Goal: Task Accomplishment & Management: Complete application form

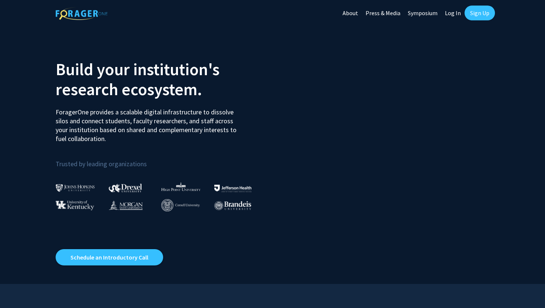
click at [486, 17] on link "Sign Up" at bounding box center [479, 13] width 30 height 15
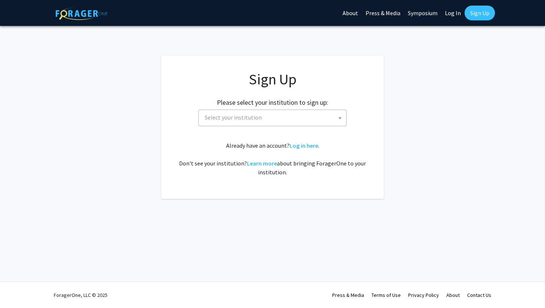
click at [320, 119] on span "Select your institution" at bounding box center [274, 117] width 145 height 15
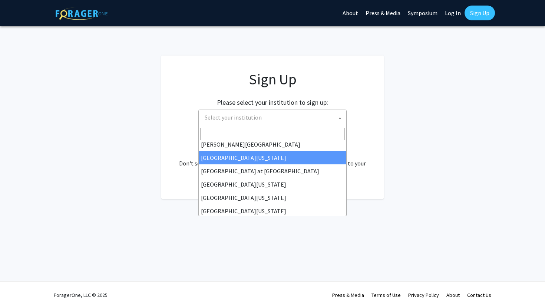
scroll to position [259, 0]
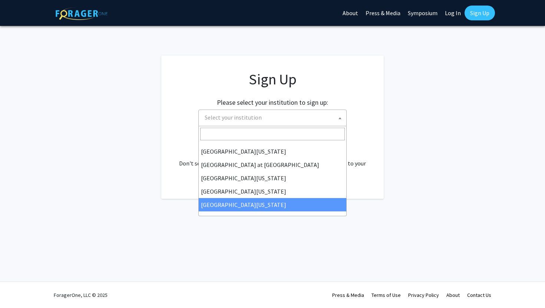
select select "33"
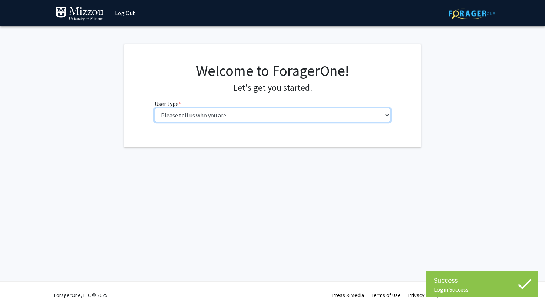
click at [270, 113] on select "Please tell us who you are Undergraduate Student Master's Student Doctoral Cand…" at bounding box center [273, 115] width 236 height 14
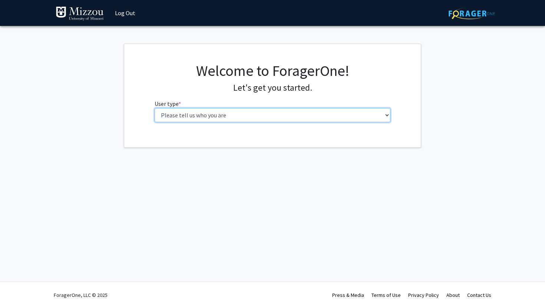
click at [340, 115] on select "Please tell us who you are Undergraduate Student Master's Student Doctoral Cand…" at bounding box center [273, 115] width 236 height 14
select select "1: undergrad"
click at [155, 108] on select "Please tell us who you are Undergraduate Student Master's Student Doctoral Cand…" at bounding box center [273, 115] width 236 height 14
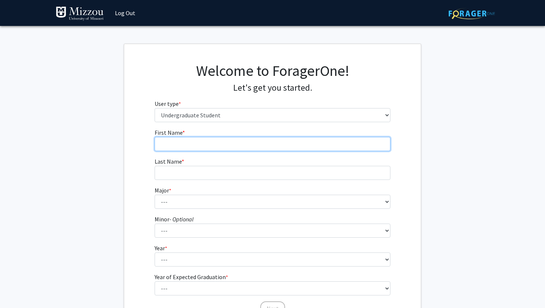
click at [318, 140] on input "First Name * required" at bounding box center [273, 144] width 236 height 14
type input "Sariah"
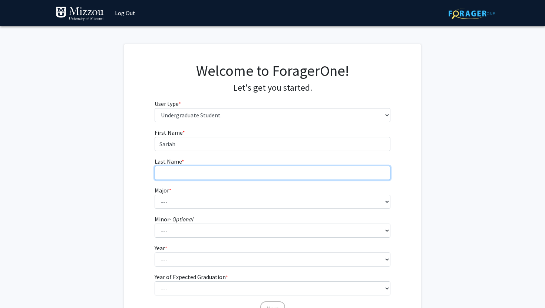
click at [263, 173] on input "Last Name * required" at bounding box center [273, 173] width 236 height 14
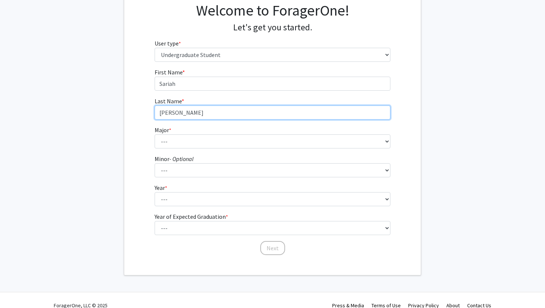
scroll to position [71, 0]
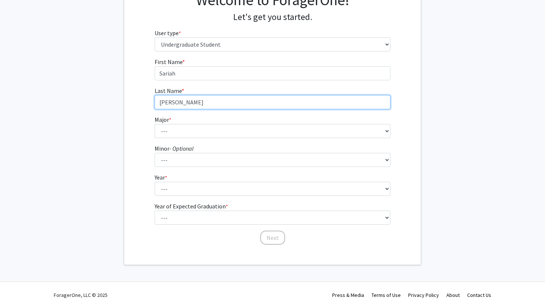
type input "Britton"
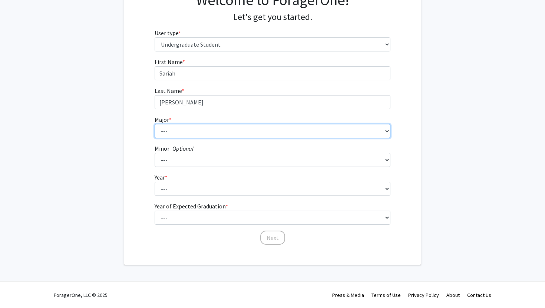
click at [192, 132] on select "--- Agribusiness Management Agricultural Education Agricultural Education: Comm…" at bounding box center [273, 131] width 236 height 14
select select "72: 2564"
click at [155, 124] on select "--- Agribusiness Management Agricultural Education Agricultural Education: Comm…" at bounding box center [273, 131] width 236 height 14
click at [246, 130] on select "--- Agribusiness Management Agricultural Education Agricultural Education: Comm…" at bounding box center [273, 131] width 236 height 14
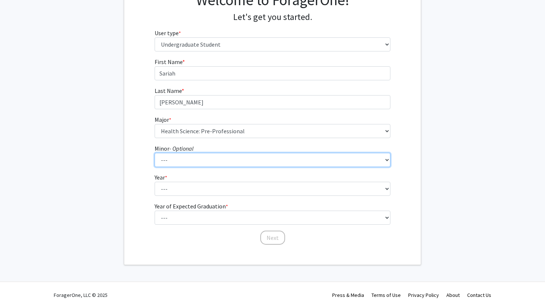
click at [322, 162] on select "--- Accountancy Aerospace Engineering Aerospace Studies Agribusiness Management…" at bounding box center [273, 160] width 236 height 14
select select "18: 1974"
click at [155, 153] on select "--- Accountancy Aerospace Engineering Aerospace Studies Agribusiness Management…" at bounding box center [273, 160] width 236 height 14
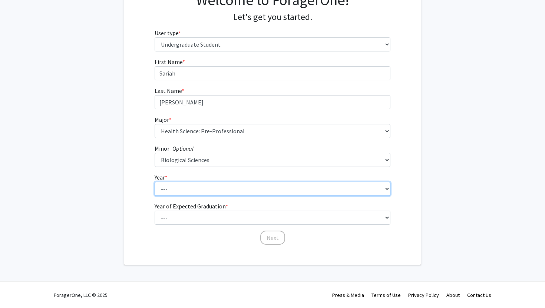
click at [286, 193] on select "--- First-year Sophomore Junior Senior Postbaccalaureate Certificate" at bounding box center [273, 189] width 236 height 14
select select "3: junior"
click at [155, 182] on select "--- First-year Sophomore Junior Senior Postbaccalaureate Certificate" at bounding box center [273, 189] width 236 height 14
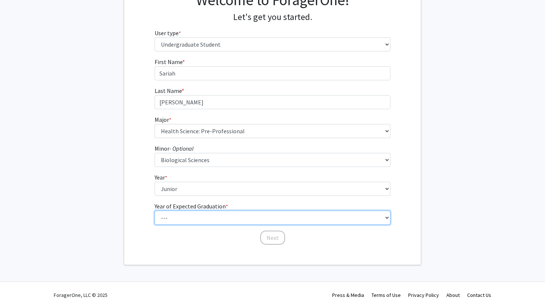
click at [279, 215] on select "--- 2025 2026 2027 2028 2029 2030 2031 2032 2033 2034" at bounding box center [273, 218] width 236 height 14
select select "3: 2027"
click at [155, 211] on select "--- 2025 2026 2027 2028 2029 2030 2031 2032 2033 2034" at bounding box center [273, 218] width 236 height 14
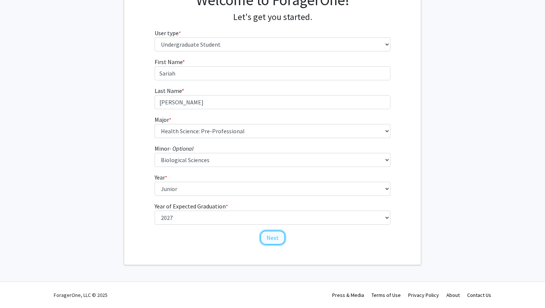
click at [278, 237] on button "Next" at bounding box center [272, 238] width 25 height 14
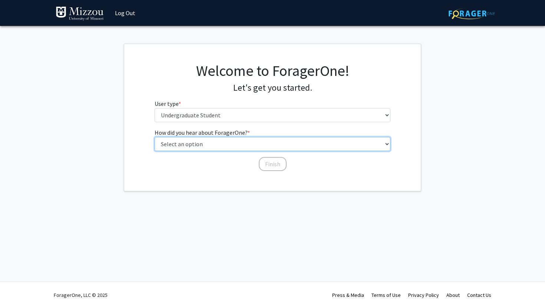
click at [264, 143] on select "Select an option Peer/student recommendation Faculty/staff recommendation Unive…" at bounding box center [273, 144] width 236 height 14
select select "2: faculty_recommendation"
click at [155, 137] on select "Select an option Peer/student recommendation Faculty/staff recommendation Unive…" at bounding box center [273, 144] width 236 height 14
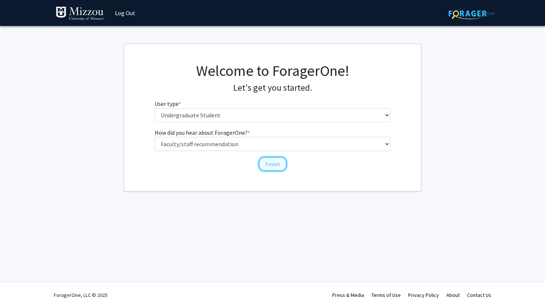
click at [269, 166] on button "Finish" at bounding box center [273, 164] width 28 height 14
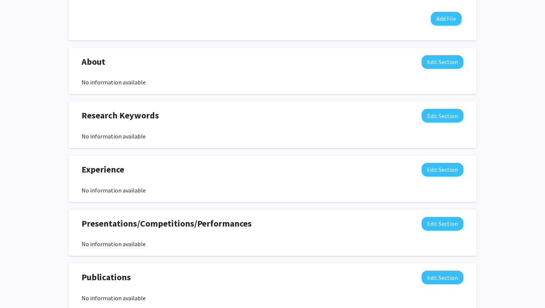
scroll to position [318, 0]
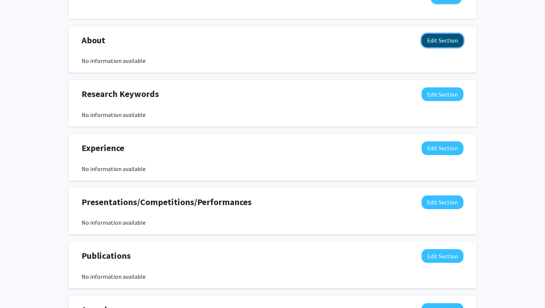
click at [445, 40] on button "Edit Section" at bounding box center [442, 41] width 42 height 14
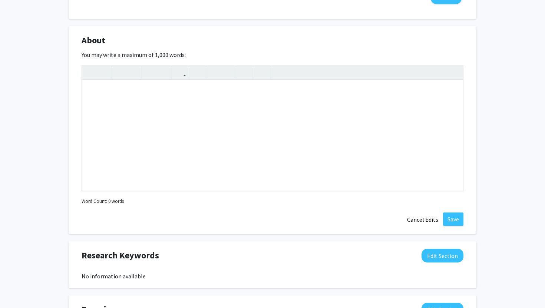
click at [466, 60] on div "About Edit Section You may write a maximum of 1,000 words: Insert link Remove l…" at bounding box center [273, 130] width 408 height 208
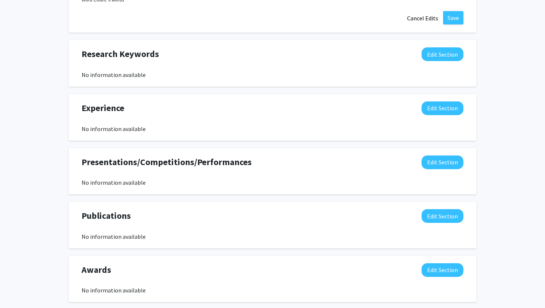
scroll to position [560, 0]
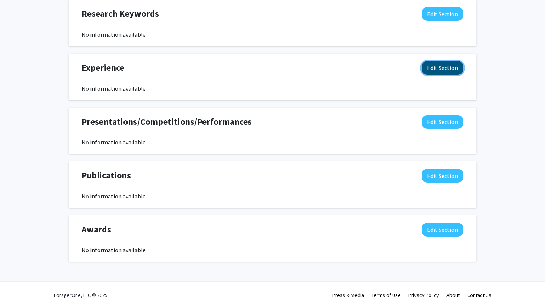
click at [443, 68] on button "Edit Section" at bounding box center [442, 68] width 42 height 14
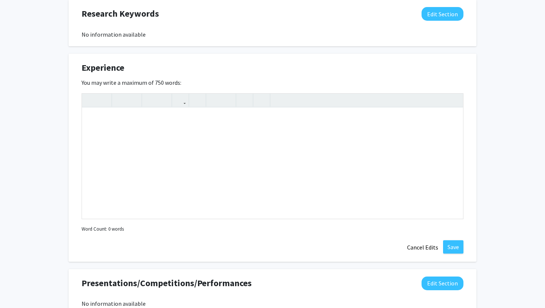
click at [444, 70] on div "Experience Edit Section" at bounding box center [272, 69] width 393 height 17
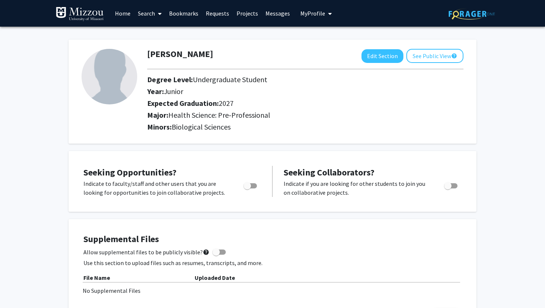
scroll to position [0, 0]
click at [149, 15] on link "Search" at bounding box center [149, 13] width 31 height 26
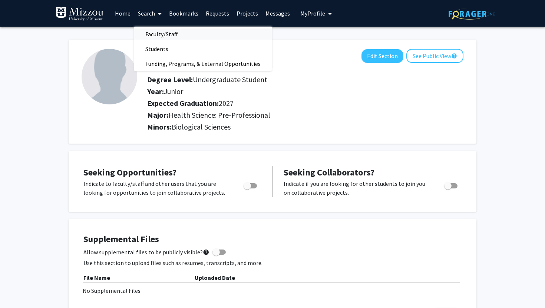
click at [170, 36] on span "Faculty/Staff" at bounding box center [161, 34] width 54 height 15
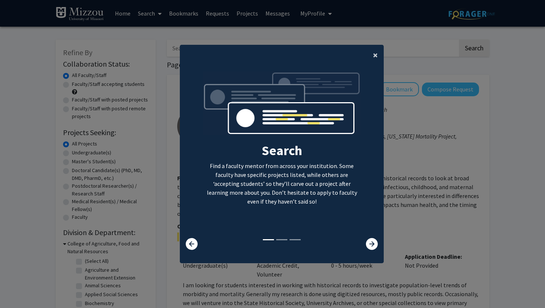
click at [377, 56] on span "×" at bounding box center [375, 54] width 5 height 11
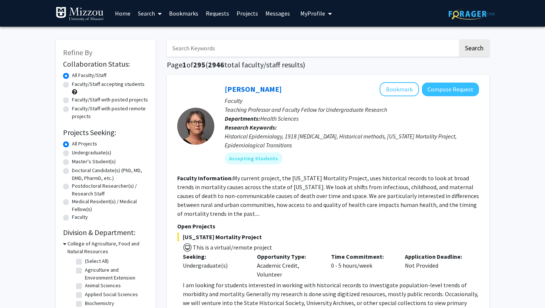
click at [98, 152] on label "Undergraduate(s)" at bounding box center [91, 153] width 39 height 8
click at [77, 152] on input "Undergraduate(s)" at bounding box center [74, 151] width 5 height 5
radio input "true"
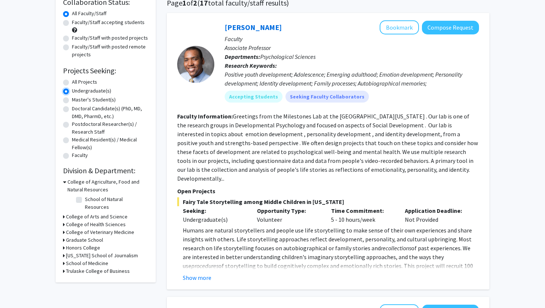
scroll to position [67, 0]
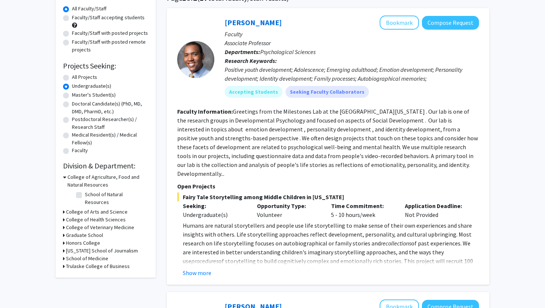
click at [67, 255] on h3 "School of Medicine" at bounding box center [87, 259] width 42 height 8
click at [85, 265] on label "(Select All)" at bounding box center [97, 269] width 24 height 8
click at [85, 265] on input "(Select All)" at bounding box center [87, 267] width 5 height 5
checkbox input "true"
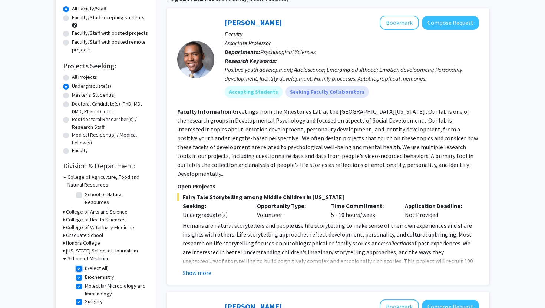
checkbox input "true"
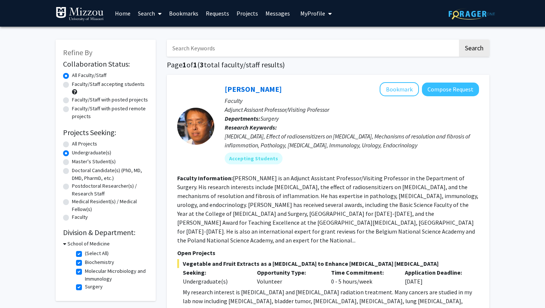
click at [85, 274] on label "Molecular Microbiology and Immunology" at bounding box center [116, 276] width 62 height 16
click at [85, 272] on input "Molecular Microbiology and Immunology" at bounding box center [87, 270] width 5 height 5
checkbox input "false"
checkbox input "true"
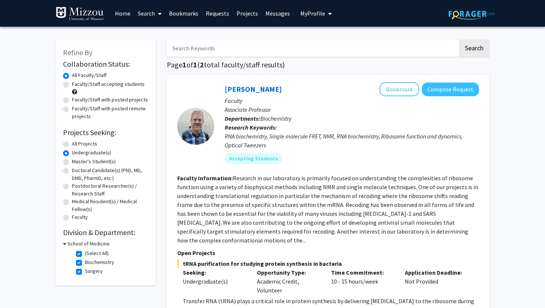
click at [85, 261] on label "Biochemistry" at bounding box center [99, 263] width 29 height 8
click at [85, 261] on input "Biochemistry" at bounding box center [87, 261] width 5 height 5
checkbox input "false"
checkbox input "true"
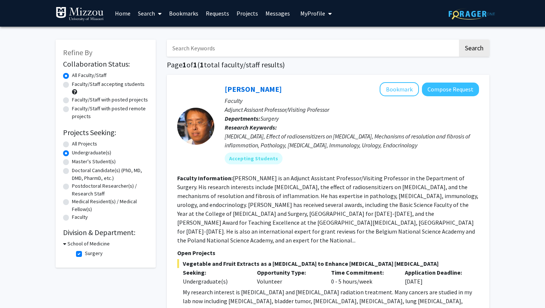
click at [369, 170] on div "Yujiang Fang Bookmark Compose Request Faculty Adjunct Assisant Professor/Visiti…" at bounding box center [346, 126] width 265 height 88
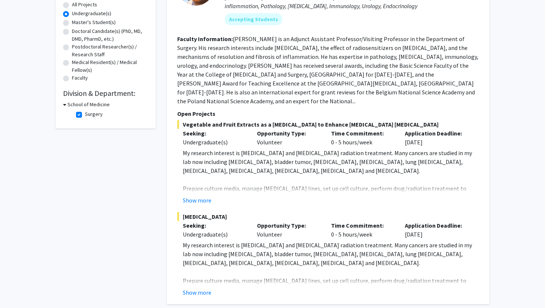
scroll to position [138, 0]
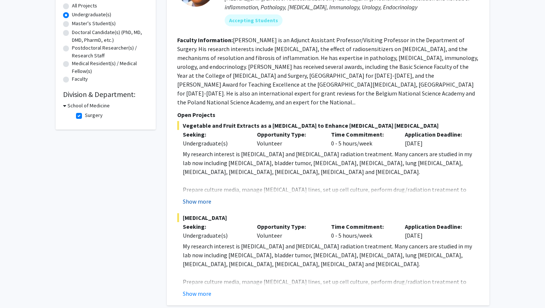
click at [195, 197] on button "Show more" at bounding box center [197, 201] width 29 height 9
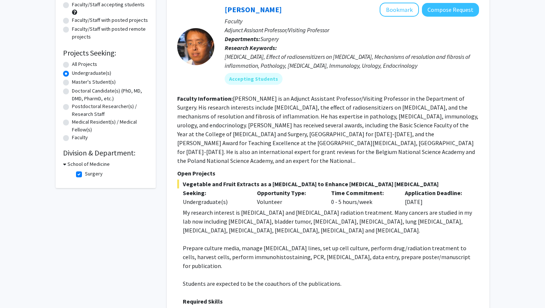
scroll to position [77, 0]
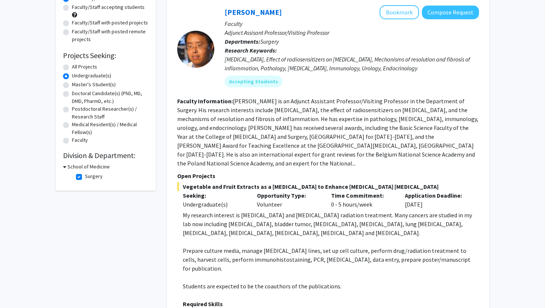
click at [65, 169] on icon at bounding box center [64, 167] width 3 height 8
click at [64, 168] on icon at bounding box center [64, 167] width 2 height 8
click at [79, 167] on h3 "School of Medicine" at bounding box center [88, 167] width 42 height 8
click at [79, 167] on h3 "School of Medicine" at bounding box center [87, 167] width 42 height 8
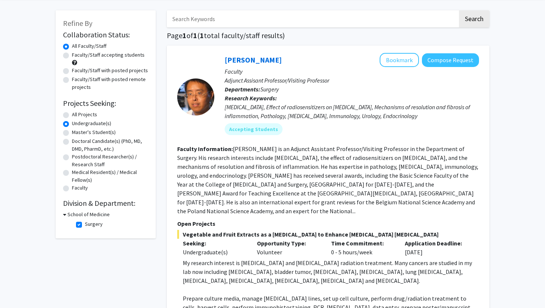
scroll to position [23, 0]
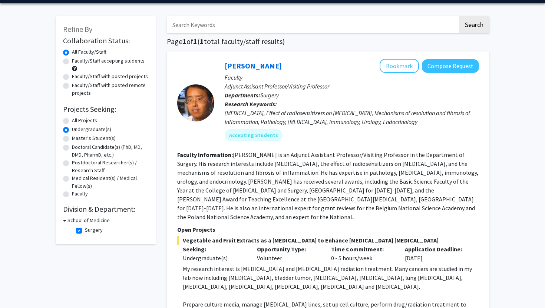
click at [85, 230] on label "Surgery" at bounding box center [94, 230] width 18 height 8
click at [85, 230] on input "Surgery" at bounding box center [87, 228] width 5 height 5
checkbox input "false"
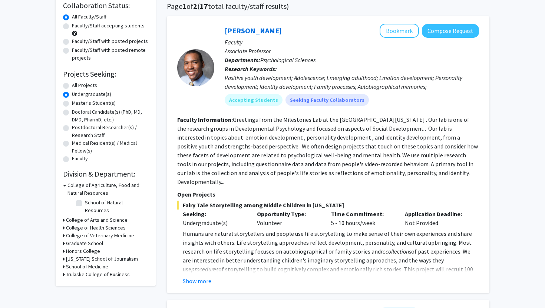
scroll to position [99, 0]
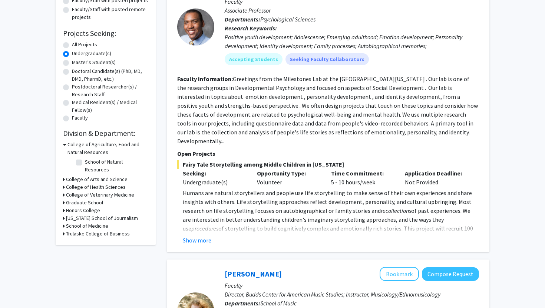
click at [65, 222] on div "School of Medicine" at bounding box center [105, 226] width 85 height 8
click at [63, 222] on icon at bounding box center [64, 226] width 2 height 8
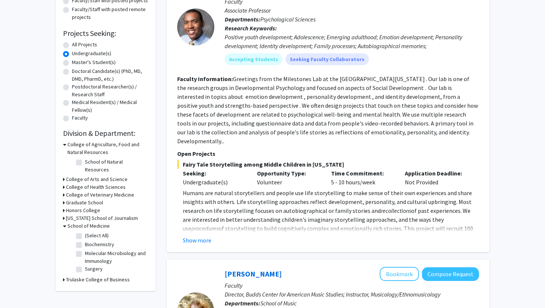
click at [85, 232] on label "(Select All)" at bounding box center [97, 236] width 24 height 8
click at [85, 232] on input "(Select All)" at bounding box center [87, 234] width 5 height 5
checkbox input "true"
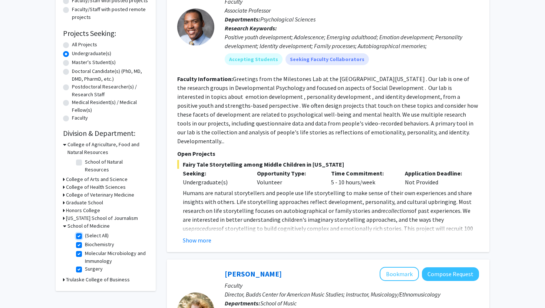
checkbox input "true"
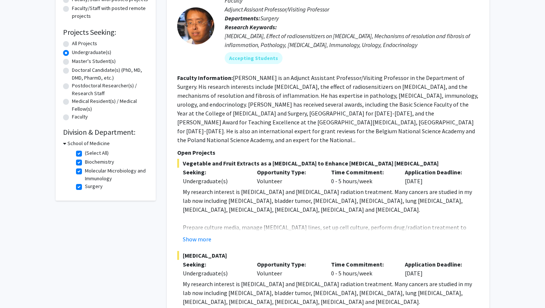
scroll to position [69, 0]
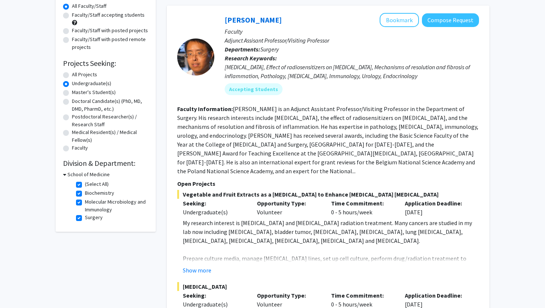
click at [67, 173] on div "School of Medicine" at bounding box center [105, 175] width 85 height 8
click at [64, 175] on icon at bounding box center [64, 175] width 3 height 8
click at [64, 175] on icon at bounding box center [64, 175] width 2 height 8
click at [85, 186] on label "(Select All)" at bounding box center [97, 184] width 24 height 8
click at [85, 185] on input "(Select All)" at bounding box center [87, 182] width 5 height 5
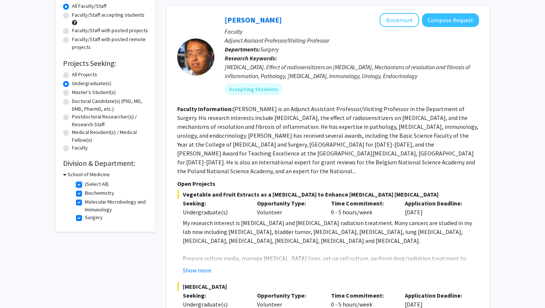
checkbox input "false"
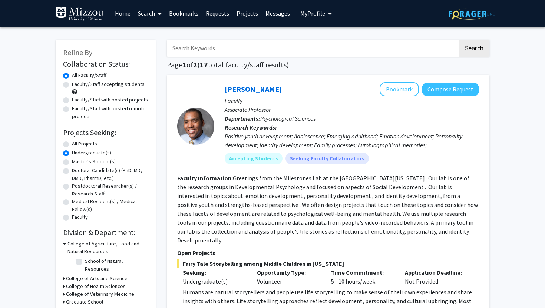
scroll to position [72, 0]
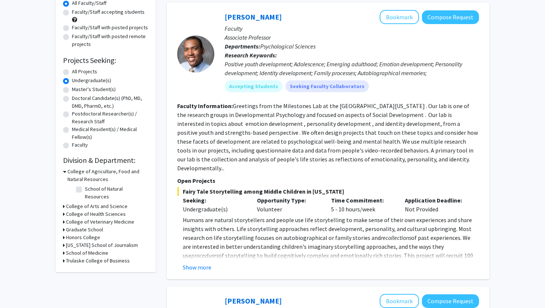
click at [69, 211] on h3 "College of Health Sciences" at bounding box center [96, 215] width 60 height 8
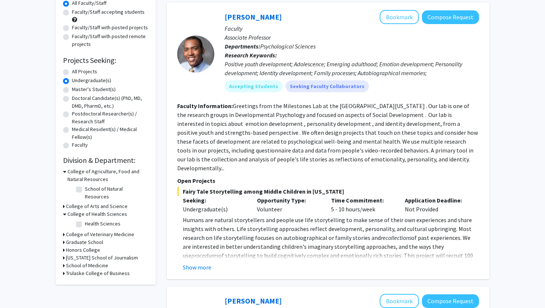
click at [85, 220] on label "Health Sciences" at bounding box center [103, 224] width 36 height 8
click at [85, 220] on input "Health Sciences" at bounding box center [87, 222] width 5 height 5
checkbox input "true"
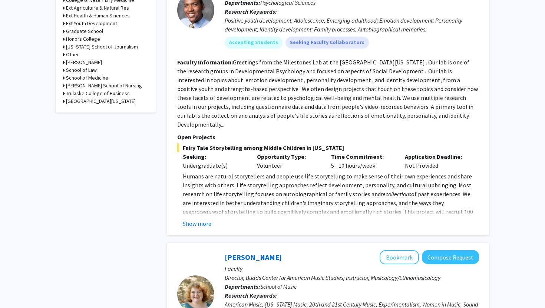
scroll to position [374, 0]
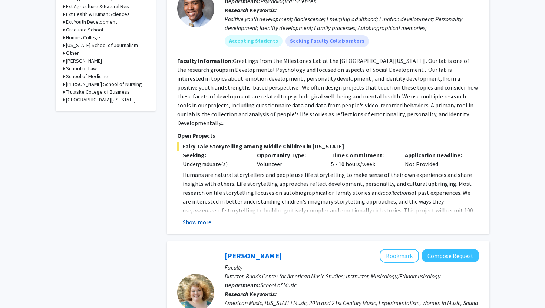
click at [192, 218] on button "Show more" at bounding box center [197, 222] width 29 height 9
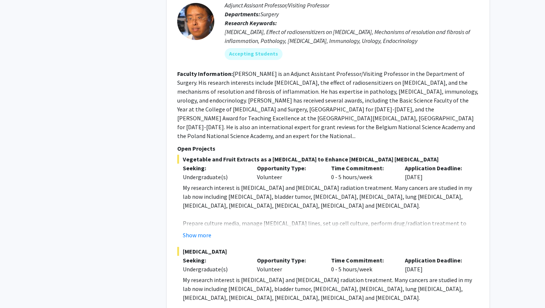
scroll to position [998, 0]
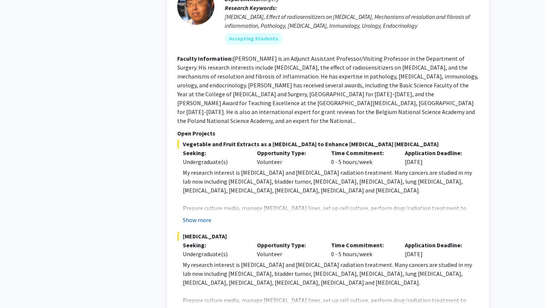
click at [203, 216] on button "Show more" at bounding box center [197, 220] width 29 height 9
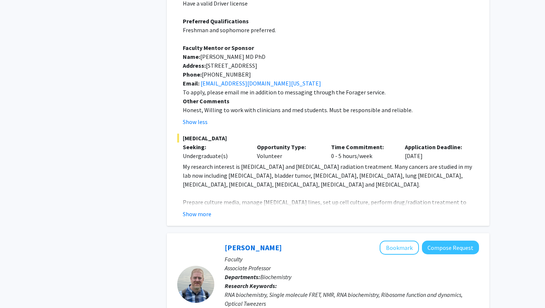
scroll to position [1290, 0]
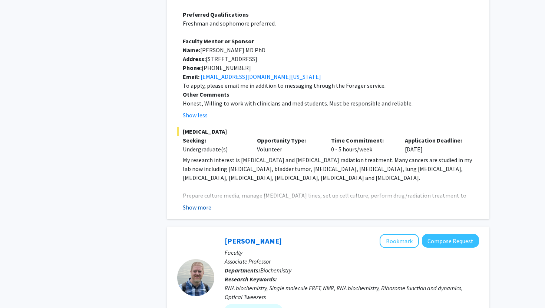
click at [203, 203] on button "Show more" at bounding box center [197, 207] width 29 height 9
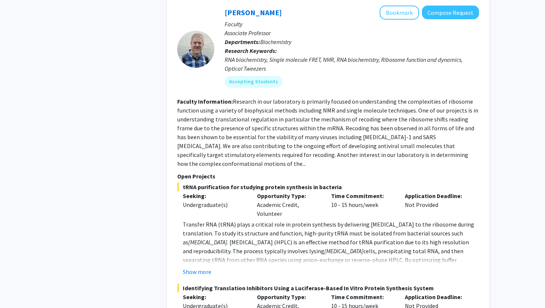
scroll to position [1709, 0]
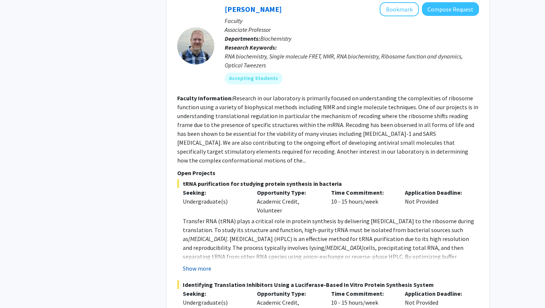
click at [199, 264] on button "Show more" at bounding box center [197, 268] width 29 height 9
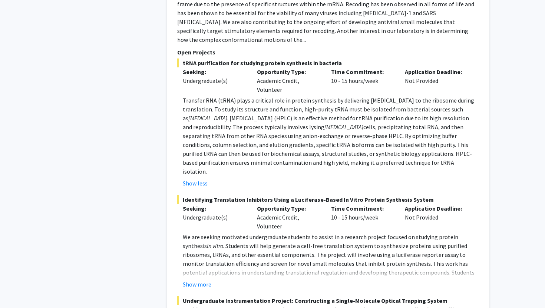
scroll to position [1850, 0]
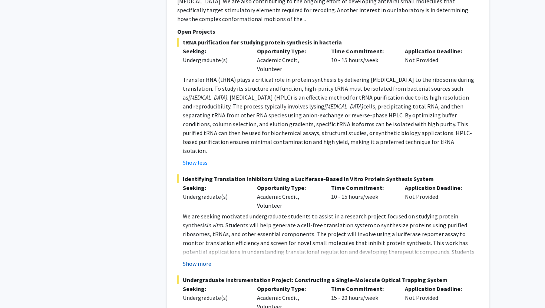
click at [202, 259] on button "Show more" at bounding box center [197, 263] width 29 height 9
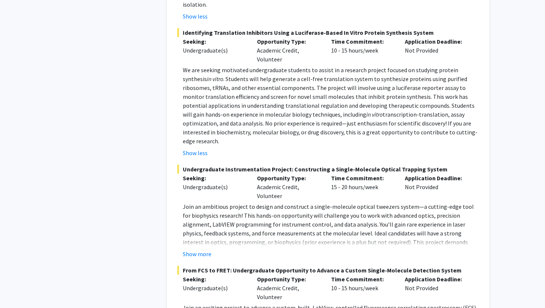
scroll to position [2000, 0]
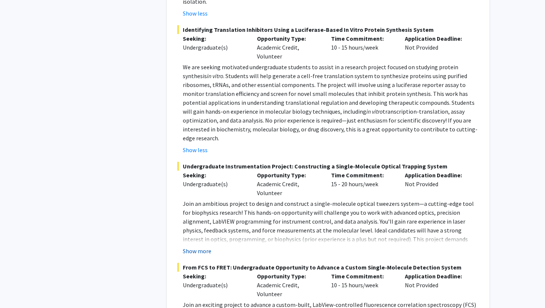
click at [199, 247] on button "Show more" at bounding box center [197, 251] width 29 height 9
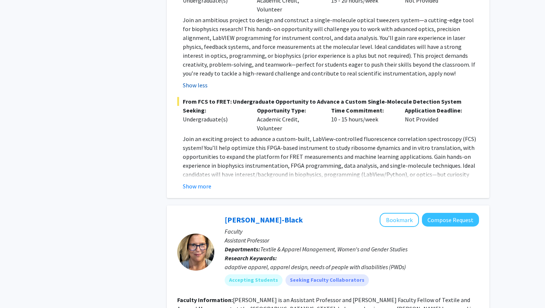
scroll to position [2184, 0]
click at [191, 181] on button "Show more" at bounding box center [197, 185] width 29 height 9
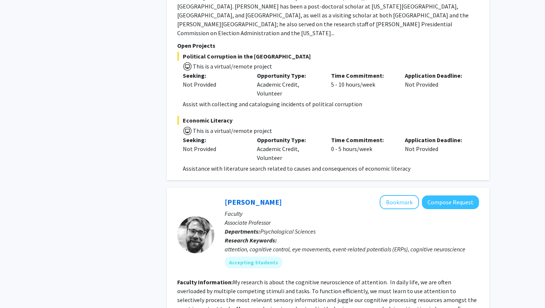
scroll to position [3855, 0]
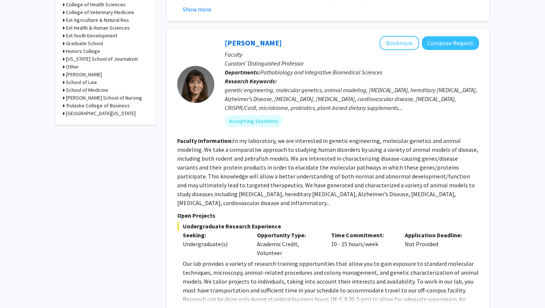
scroll to position [359, 0]
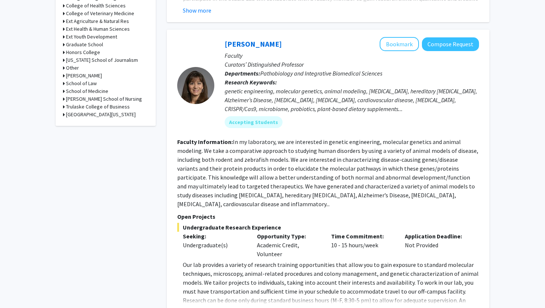
click at [198, 299] on div "[PERSON_NAME] Bookmark Compose Request Faculty Curators’ Distinguished Professo…" at bounding box center [328, 177] width 322 height 295
click at [199, 304] on div "[PERSON_NAME] Bookmark Compose Request Faculty Curators’ Distinguished Professo…" at bounding box center [328, 177] width 322 height 295
click at [199, 308] on button "Show more" at bounding box center [197, 312] width 29 height 9
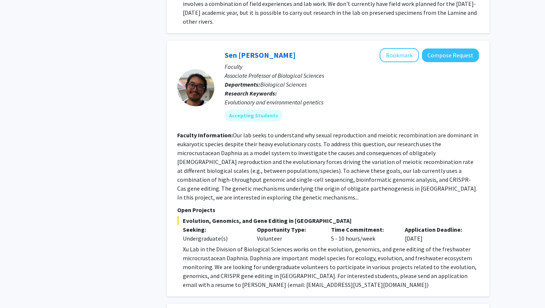
scroll to position [1181, 0]
click at [234, 132] on fg-read-more "Our lab seeks to understand why sexual reproduction and meiotic recombination a…" at bounding box center [327, 166] width 301 height 70
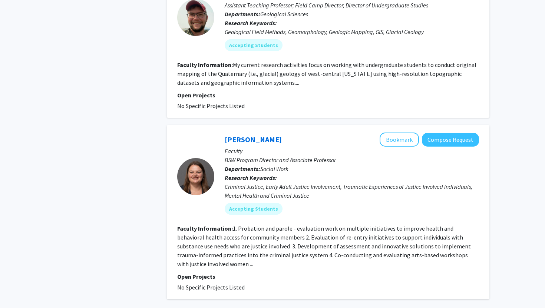
scroll to position [2283, 0]
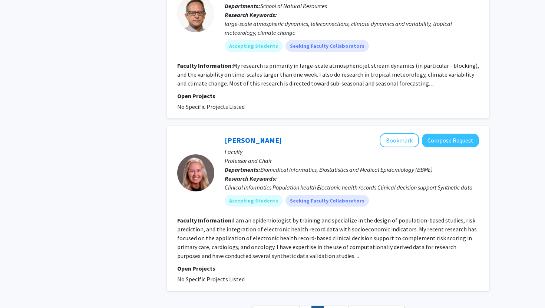
scroll to position [1559, 0]
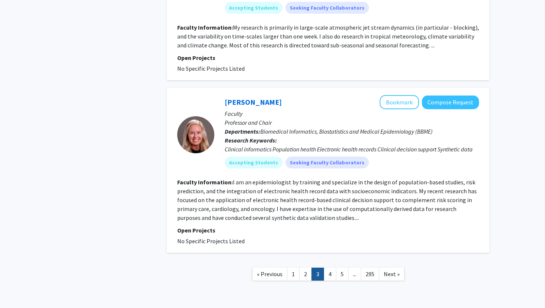
click at [317, 192] on fg-read-more "I am an epidemiologist by training and specialize in the design of population-b…" at bounding box center [326, 200] width 299 height 43
drag, startPoint x: 356, startPoint y: 188, endPoint x: 319, endPoint y: 191, distance: 37.1
click at [319, 191] on section "Faculty Information: I am an epidemiologist by training and specialize in the d…" at bounding box center [328, 200] width 302 height 44
click at [344, 195] on section "Faculty Information: I am an epidemiologist by training and specialize in the d…" at bounding box center [328, 200] width 302 height 44
click at [329, 268] on link "4" at bounding box center [330, 274] width 13 height 13
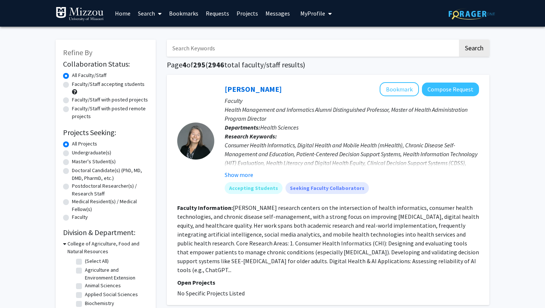
click at [126, 16] on link "Home" at bounding box center [122, 13] width 23 height 26
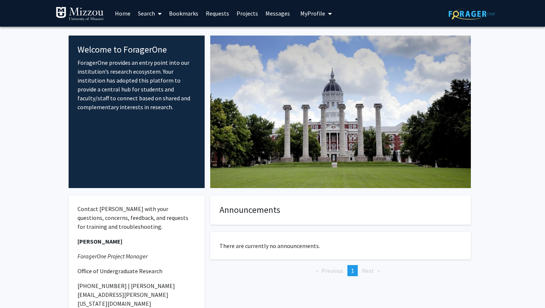
click at [122, 8] on link "Home" at bounding box center [122, 13] width 23 height 26
click at [320, 15] on span "My Profile" at bounding box center [312, 13] width 25 height 7
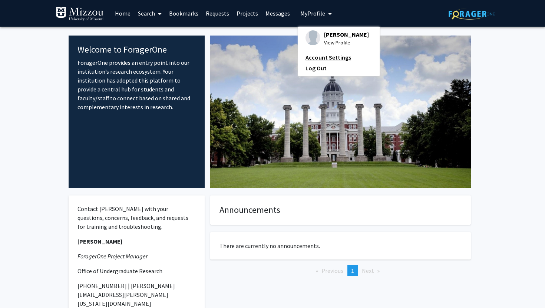
click at [325, 57] on link "Account Settings" at bounding box center [338, 57] width 67 height 9
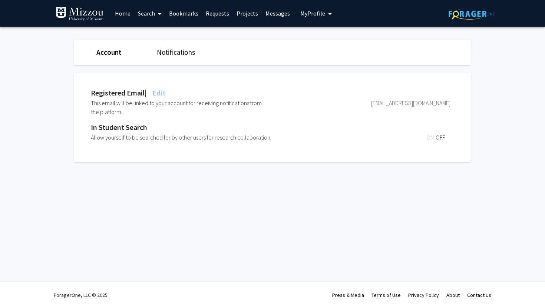
click at [318, 16] on span "My Profile" at bounding box center [312, 13] width 25 height 7
click at [328, 43] on span "View Profile" at bounding box center [346, 43] width 45 height 8
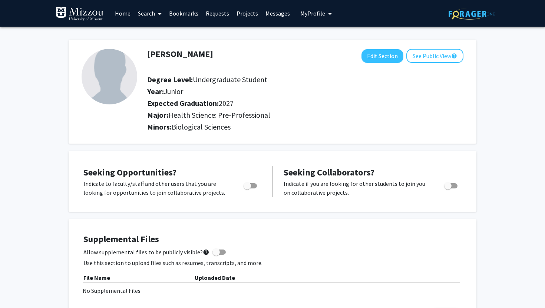
click at [191, 14] on link "Bookmarks" at bounding box center [183, 13] width 37 height 26
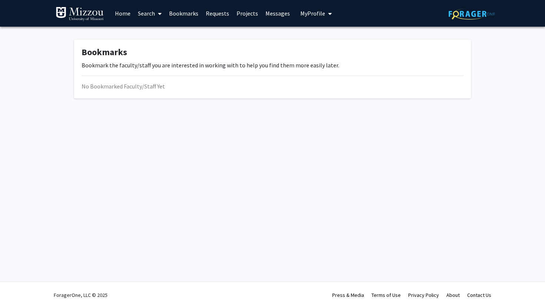
click at [127, 14] on link "Home" at bounding box center [122, 13] width 23 height 26
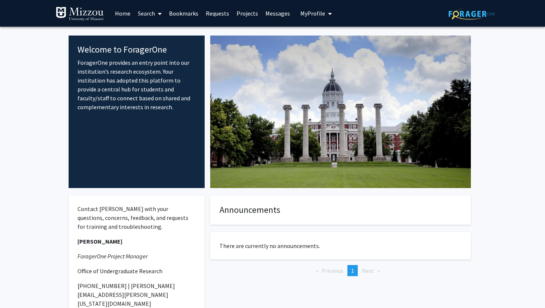
click at [194, 16] on link "Bookmarks" at bounding box center [183, 13] width 37 height 26
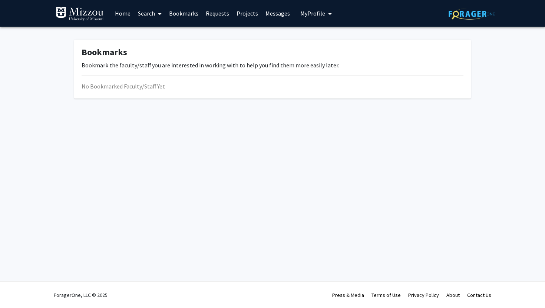
click at [223, 16] on link "Requests" at bounding box center [217, 13] width 31 height 26
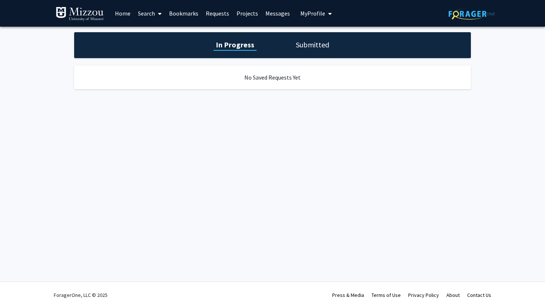
click at [190, 17] on link "Bookmarks" at bounding box center [183, 13] width 37 height 26
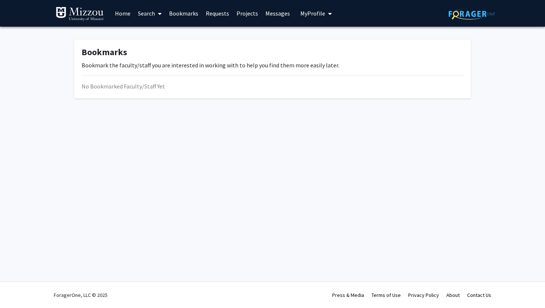
click at [146, 13] on link "Search" at bounding box center [149, 13] width 31 height 26
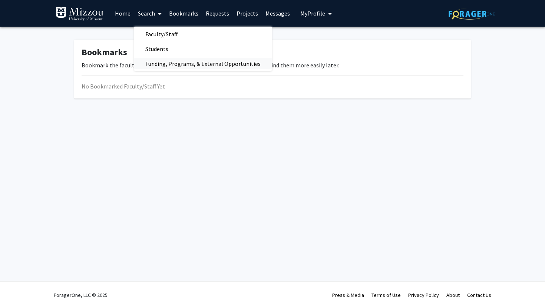
click at [158, 63] on span "Funding, Programs, & External Opportunities" at bounding box center [203, 63] width 138 height 15
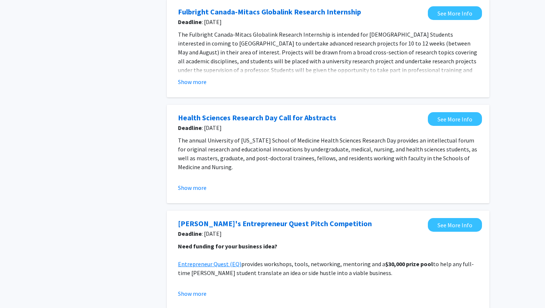
scroll to position [331, 0]
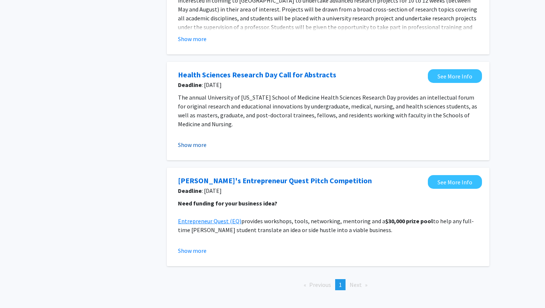
click at [199, 148] on button "Show more" at bounding box center [192, 144] width 29 height 9
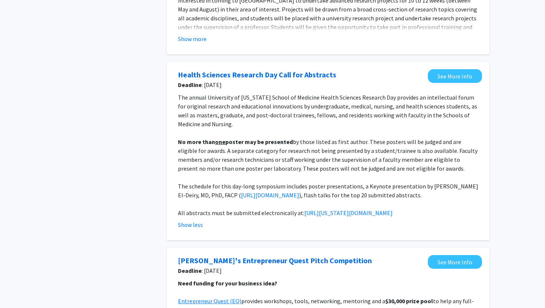
scroll to position [0, 0]
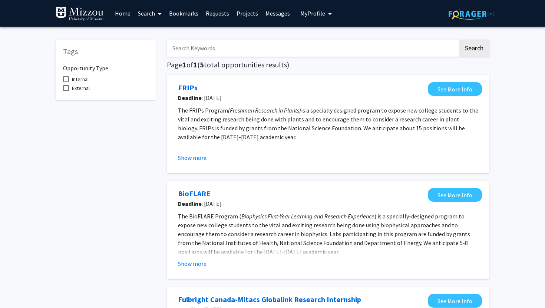
click at [123, 9] on link "Home" at bounding box center [122, 13] width 23 height 26
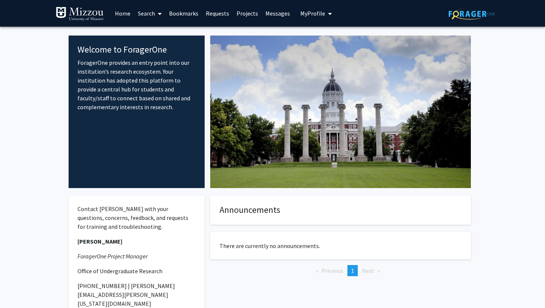
click at [308, 15] on span "My Profile" at bounding box center [312, 13] width 25 height 7
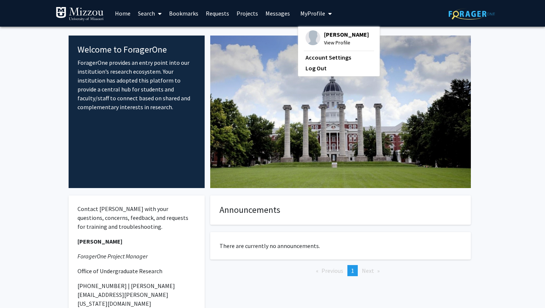
click at [414, 53] on div at bounding box center [341, 112] width 272 height 153
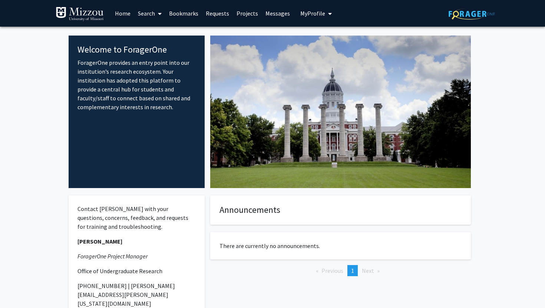
click at [123, 17] on link "Home" at bounding box center [122, 13] width 23 height 26
click at [125, 14] on link "Home" at bounding box center [122, 13] width 23 height 26
click at [126, 14] on link "Home" at bounding box center [122, 13] width 23 height 26
